Goal: Transaction & Acquisition: Purchase product/service

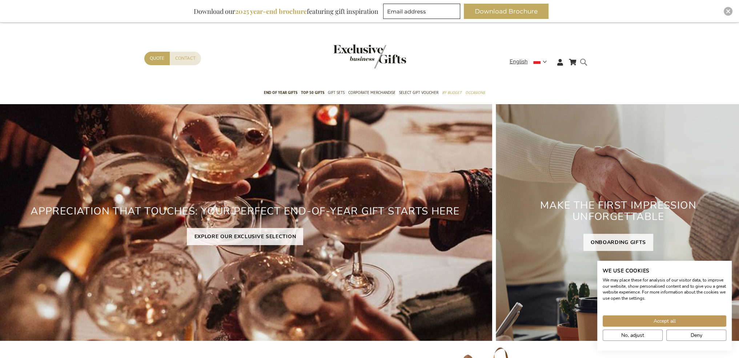
click at [583, 62] on form "Search Search" at bounding box center [585, 67] width 7 height 21
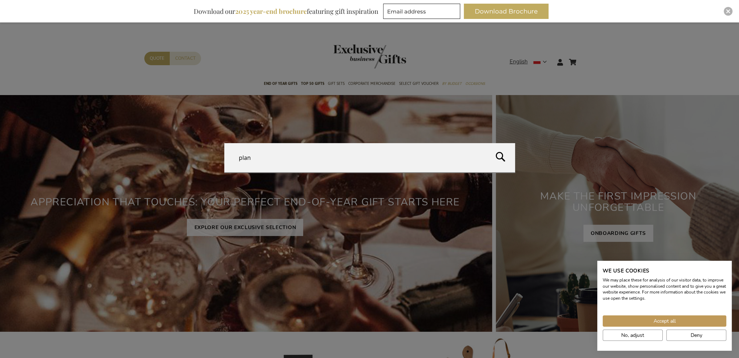
type input "plank"
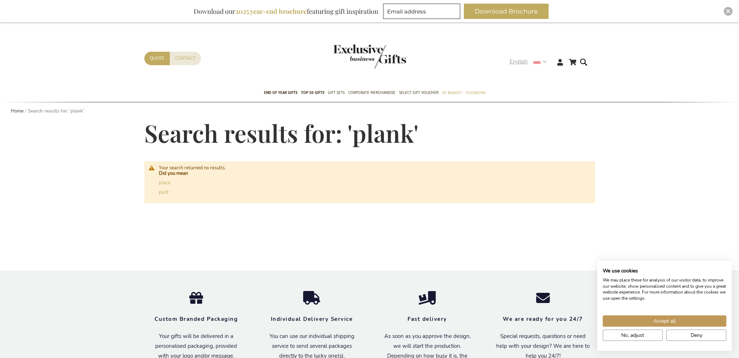
click at [537, 63] on use at bounding box center [537, 61] width 7 height 5
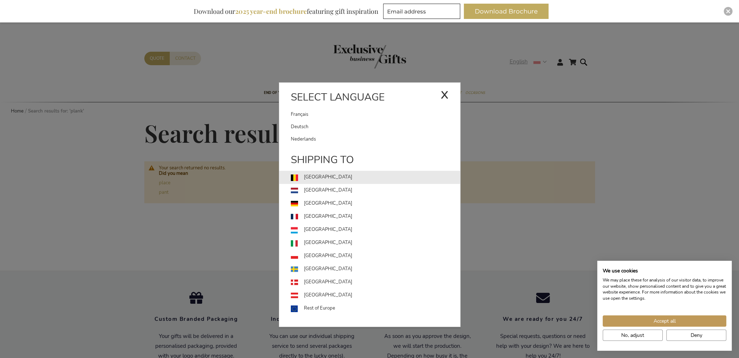
click at [329, 179] on link "[GEOGRAPHIC_DATA]" at bounding box center [375, 177] width 169 height 13
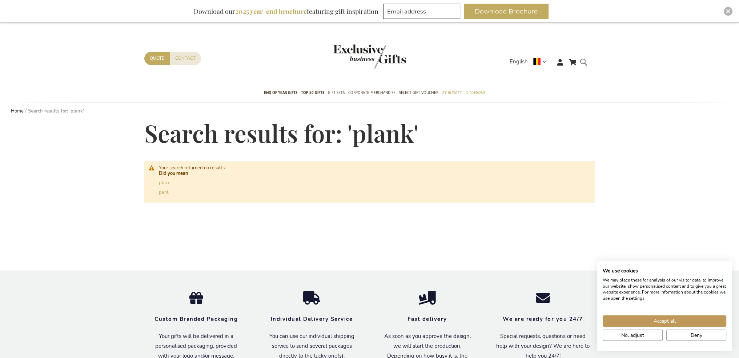
type input "plank"
click at [584, 61] on form "Search plank Search" at bounding box center [585, 67] width 7 height 21
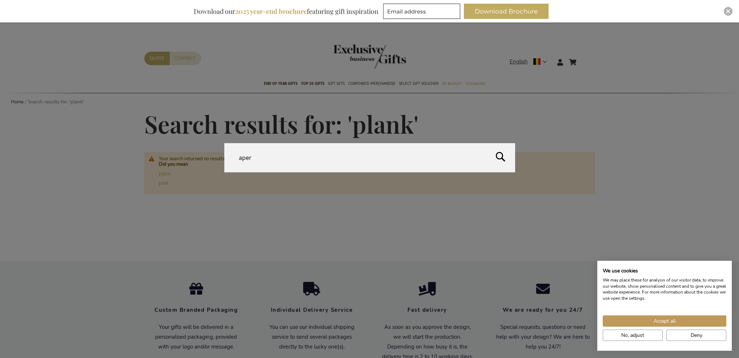
type input "apero"
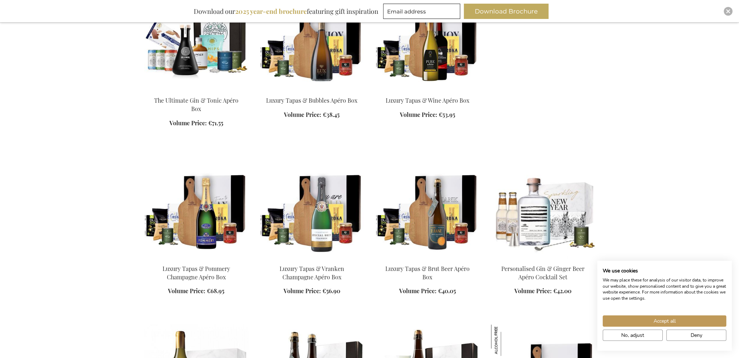
scroll to position [727, 0]
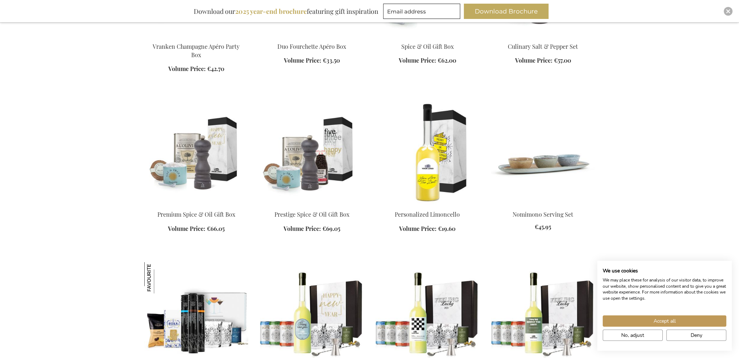
scroll to position [2073, 0]
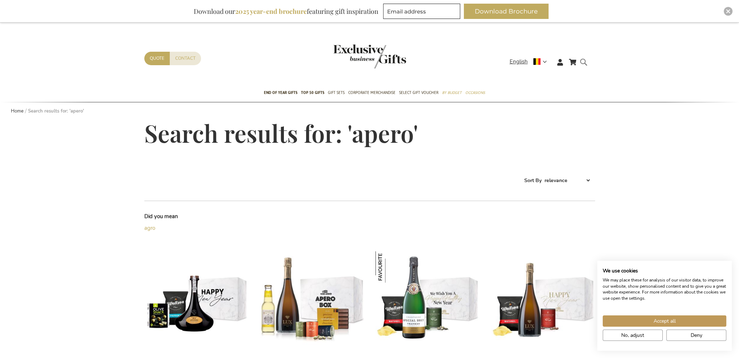
type input "apero"
click at [586, 63] on form "Search apero Search" at bounding box center [585, 67] width 7 height 21
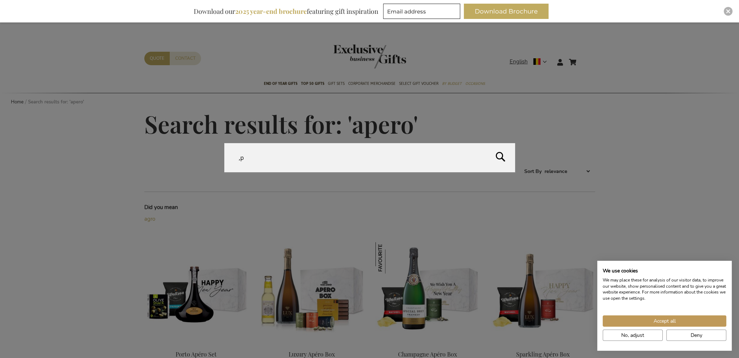
type input ","
type input "nonomino"
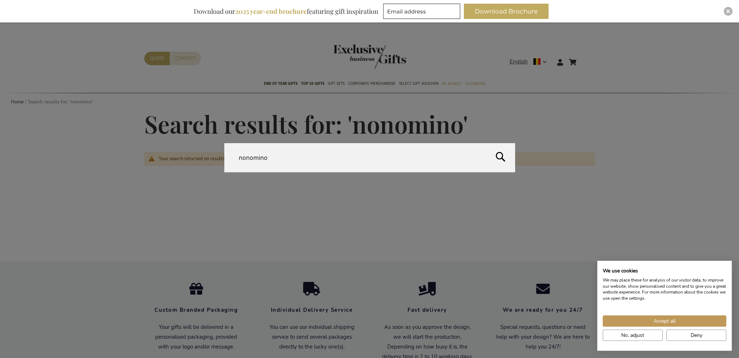
click at [584, 57] on form "Search nonomino Search" at bounding box center [585, 57] width 7 height 0
drag, startPoint x: 254, startPoint y: 157, endPoint x: 231, endPoint y: 158, distance: 22.6
click at [231, 158] on input "nonomino" at bounding box center [369, 157] width 291 height 29
type input "mino"
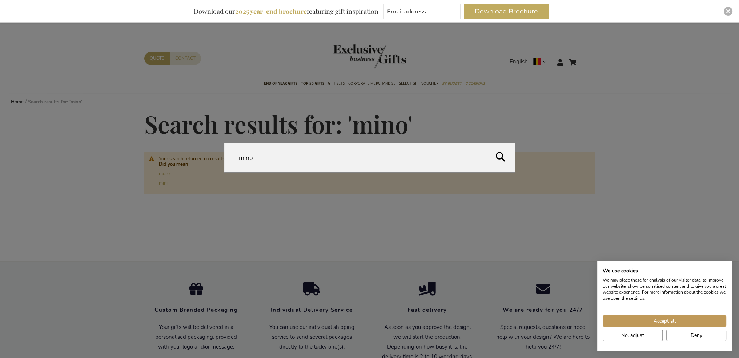
click at [583, 57] on form "Search mino Search" at bounding box center [585, 57] width 7 height 0
drag, startPoint x: 273, startPoint y: 156, endPoint x: 201, endPoint y: 148, distance: 72.1
click at [201, 157] on div "Search mino" at bounding box center [369, 158] width 739 height 30
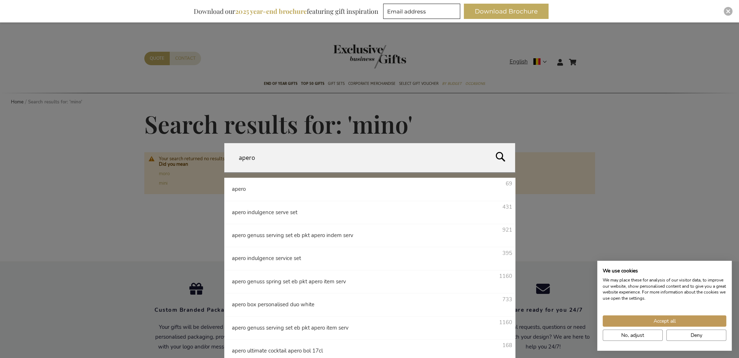
type input "apero"
click at [582, 57] on form "Search apero apero 69 apero indulgence serve set 431 apero genuss serving set e…" at bounding box center [585, 57] width 7 height 0
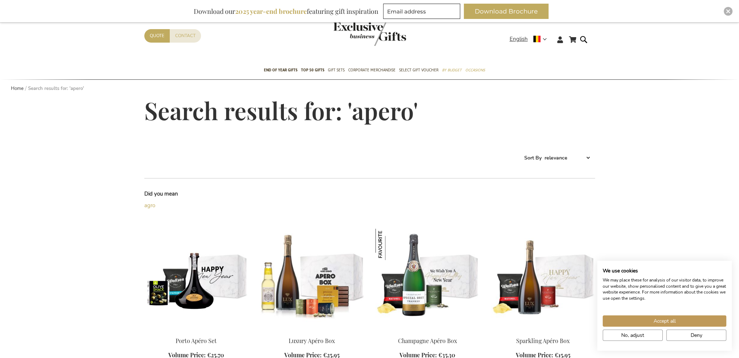
click at [521, 39] on header "My Cart My Cart Close You have no items in your shopping cart. Skip to Content …" at bounding box center [369, 30] width 739 height 61
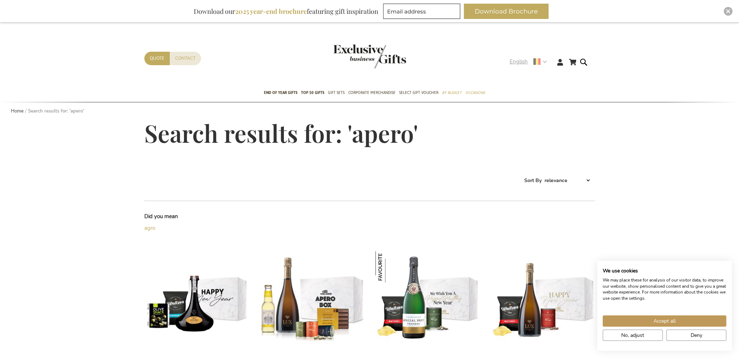
click at [521, 64] on span "English" at bounding box center [519, 61] width 18 height 8
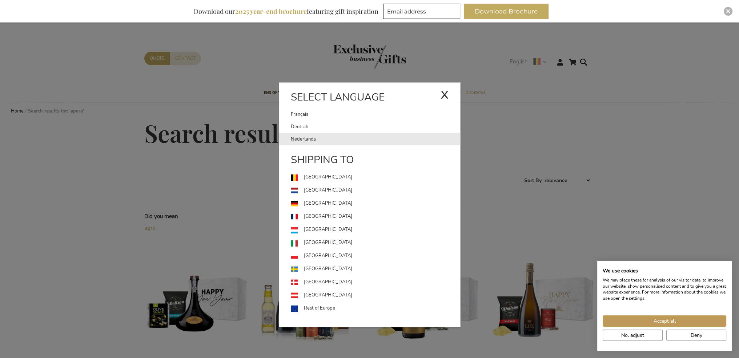
click at [316, 136] on link "Nederlands" at bounding box center [375, 139] width 169 height 12
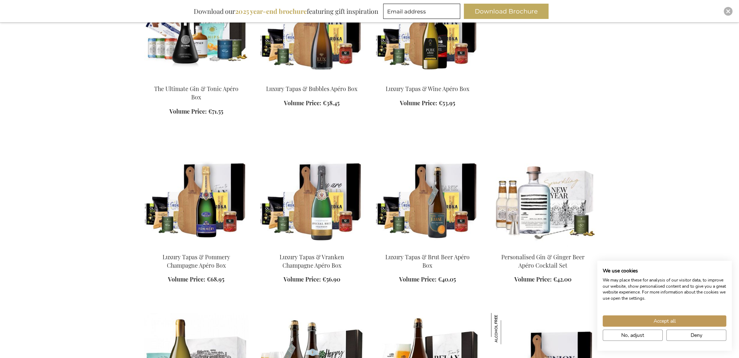
scroll to position [849, 0]
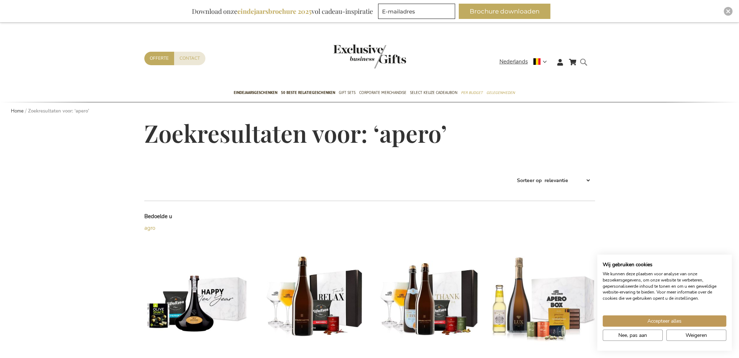
type input "apero"
click at [585, 64] on form "Search apero Search" at bounding box center [585, 67] width 7 height 21
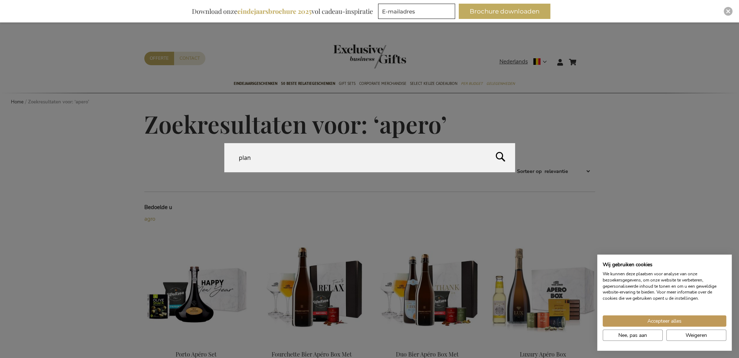
type input "plank"
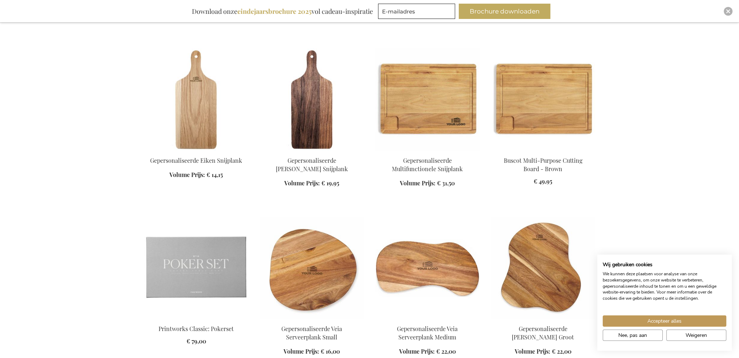
scroll to position [528, 0]
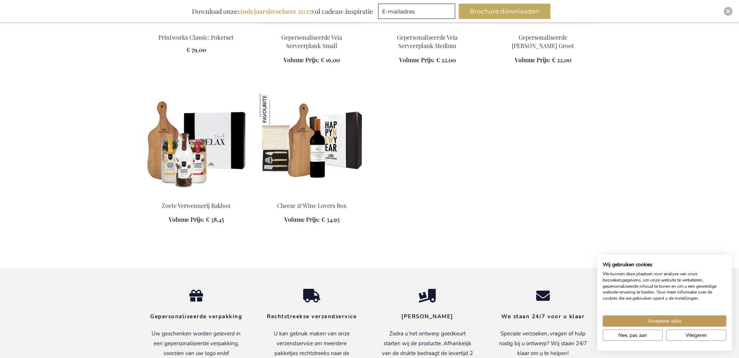
scroll to position [491, 0]
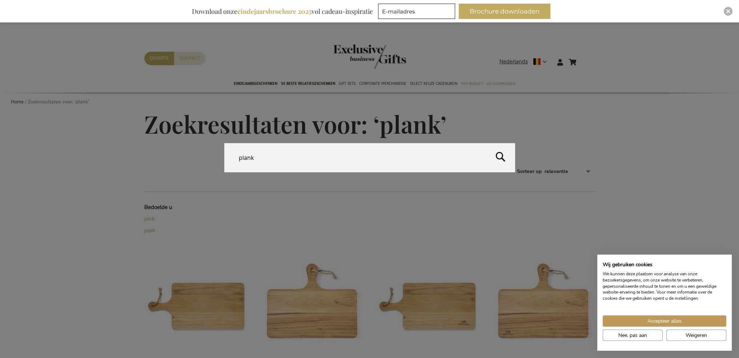
click at [583, 57] on form "Search plank Search" at bounding box center [585, 57] width 7 height 0
drag, startPoint x: 255, startPoint y: 157, endPoint x: 233, endPoint y: 160, distance: 22.7
click at [233, 160] on input "plank" at bounding box center [369, 157] width 291 height 29
type input "aperitief"
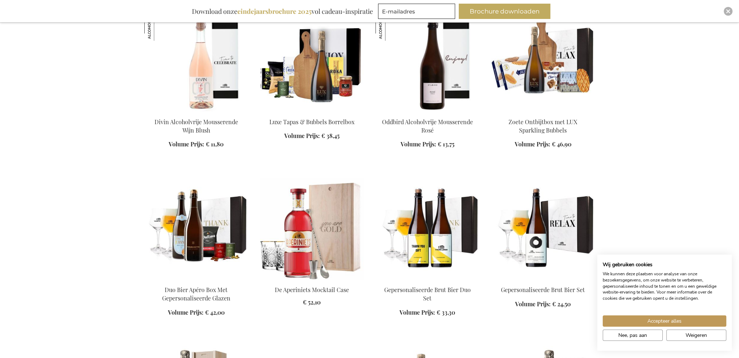
scroll to position [3102, 0]
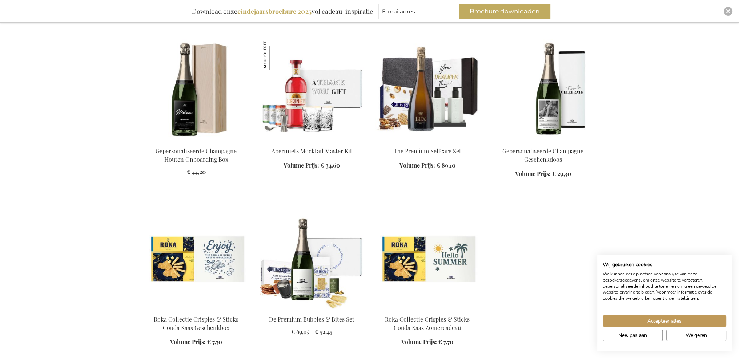
scroll to position [3320, 0]
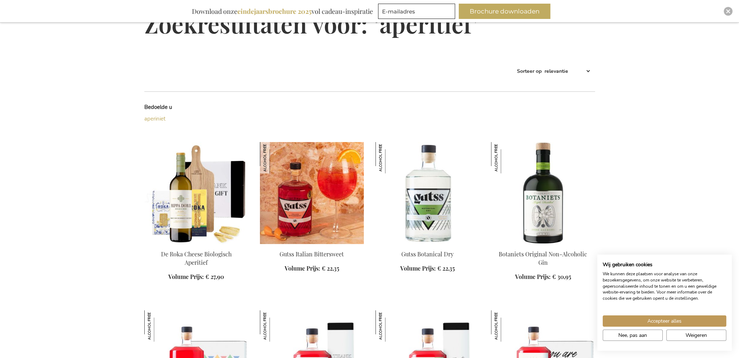
scroll to position [188, 0]
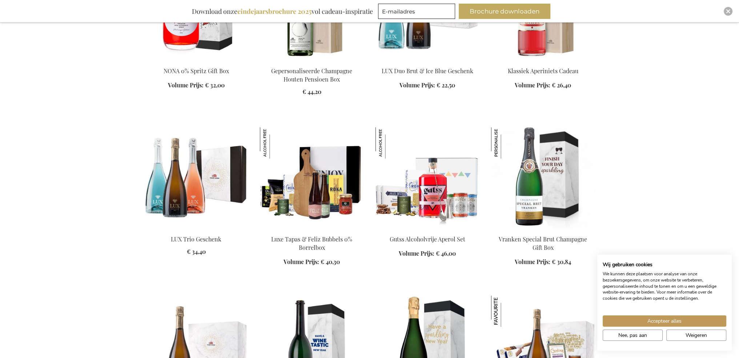
scroll to position [1388, 0]
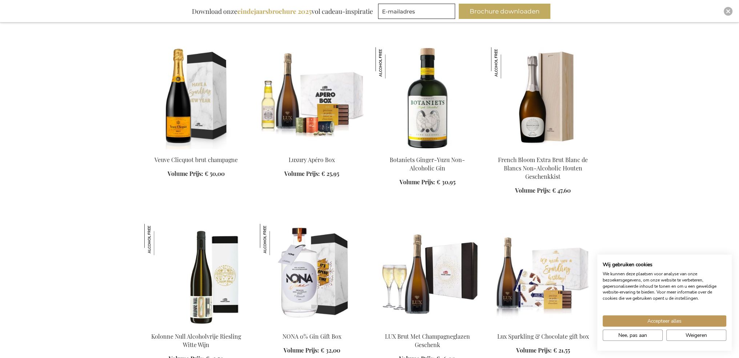
scroll to position [1897, 0]
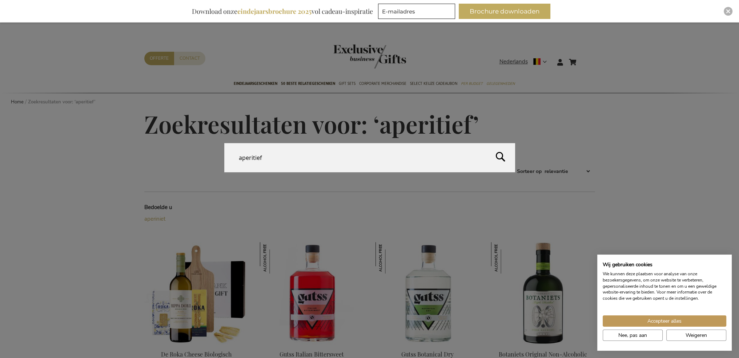
click at [588, 57] on form "Search aperitief Search" at bounding box center [585, 57] width 7 height 0
type input "apero"
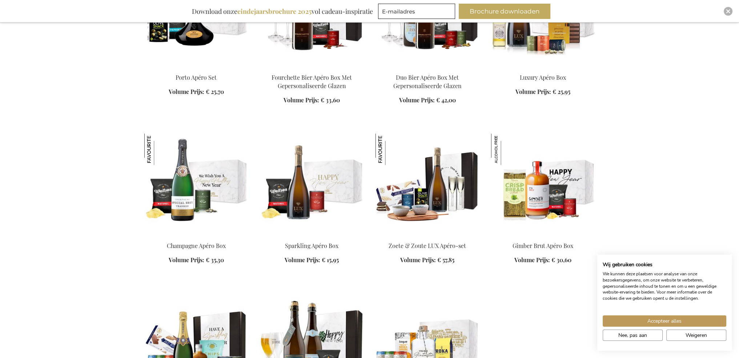
scroll to position [436, 0]
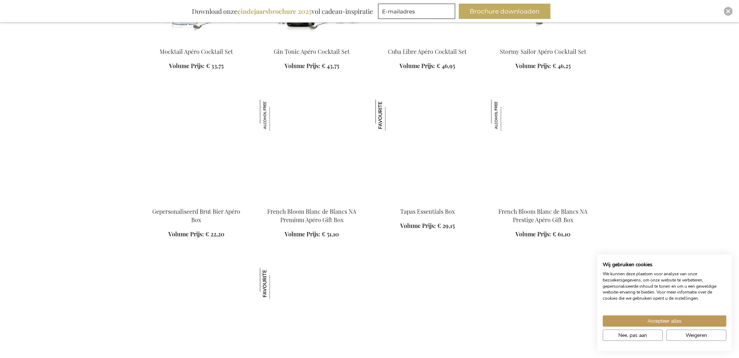
scroll to position [1309, 0]
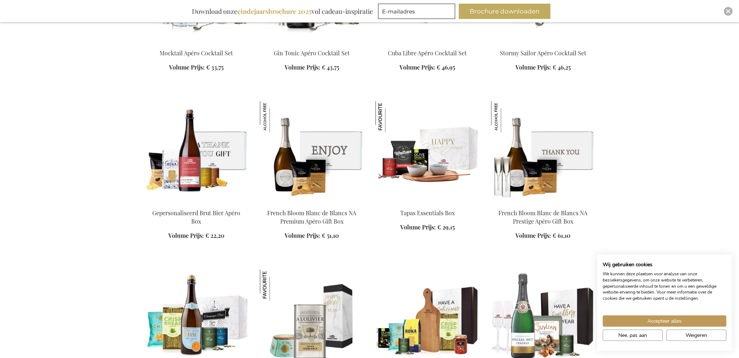
click at [428, 174] on img at bounding box center [428, 152] width 104 height 102
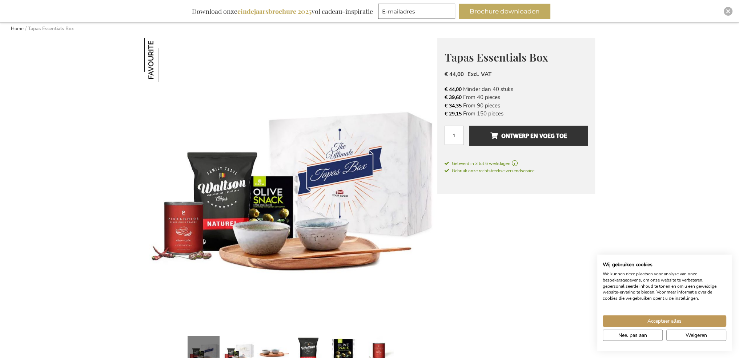
scroll to position [109, 0]
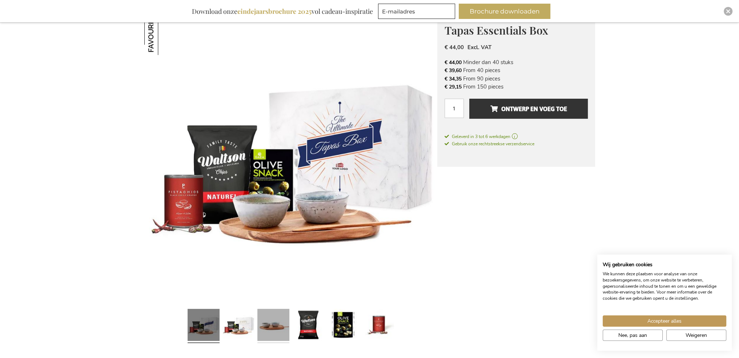
click at [271, 328] on link at bounding box center [273, 326] width 32 height 40
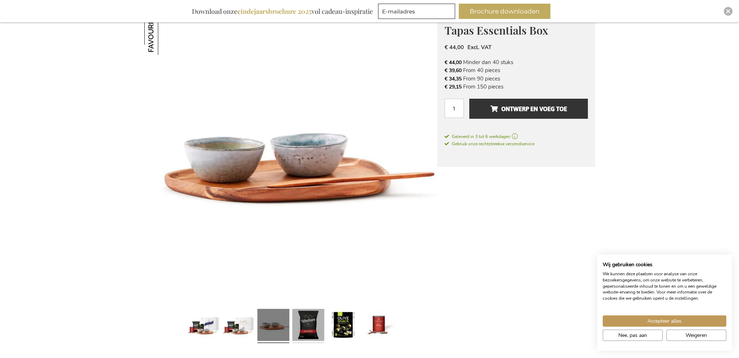
click at [315, 336] on link at bounding box center [308, 326] width 32 height 40
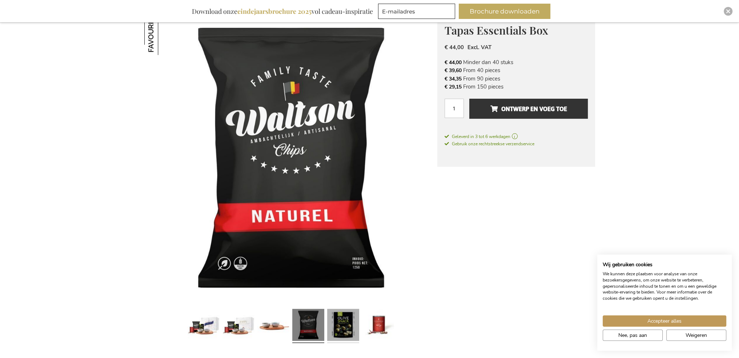
click at [330, 334] on link at bounding box center [343, 326] width 32 height 40
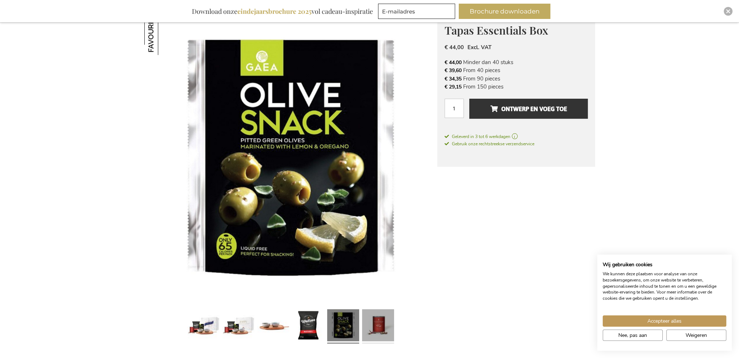
click at [377, 328] on link at bounding box center [378, 326] width 32 height 40
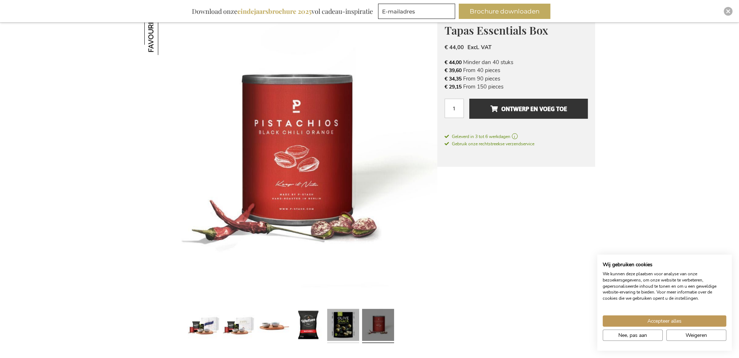
click at [350, 330] on link at bounding box center [343, 326] width 32 height 40
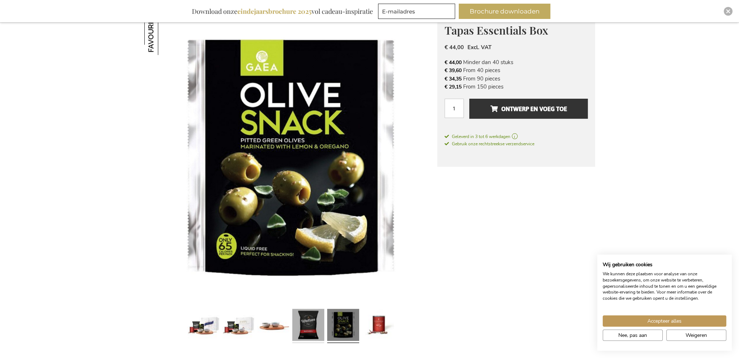
drag, startPoint x: 308, startPoint y: 331, endPoint x: 263, endPoint y: 333, distance: 44.4
click at [307, 331] on link at bounding box center [308, 326] width 32 height 40
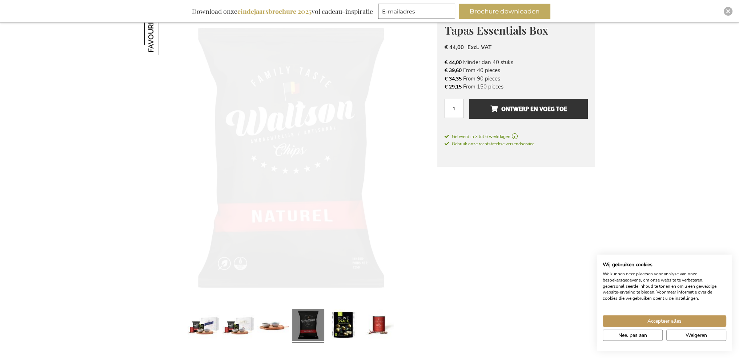
click at [259, 333] on link at bounding box center [273, 326] width 32 height 40
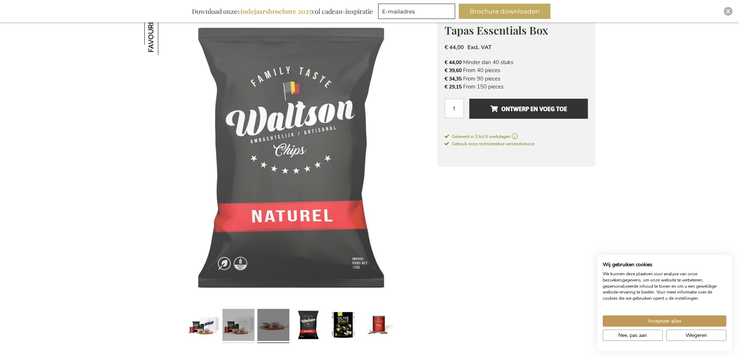
click at [237, 333] on link at bounding box center [239, 326] width 32 height 40
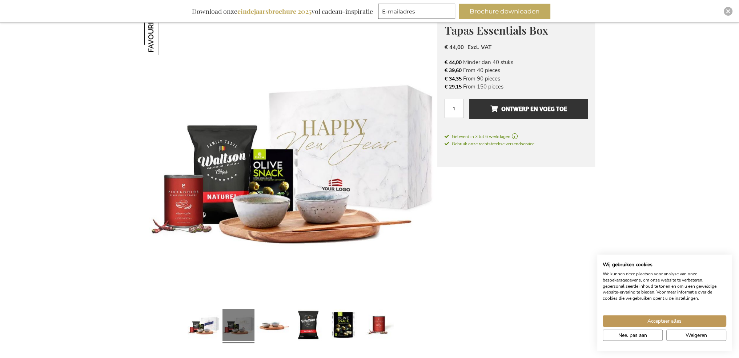
scroll to position [0, 0]
